Goal: Navigation & Orientation: Find specific page/section

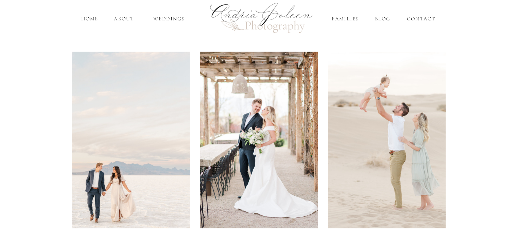
click at [259, 22] on div at bounding box center [260, 21] width 116 height 116
click at [97, 18] on nav "home" at bounding box center [89, 19] width 19 height 8
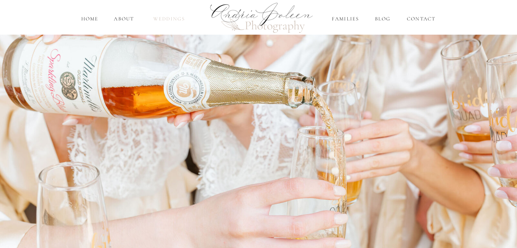
click at [178, 18] on nav "Weddings" at bounding box center [169, 19] width 40 height 8
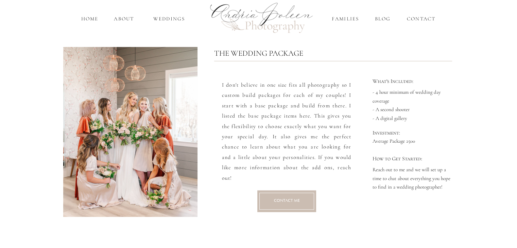
scroll to position [845, 0]
